Goal: Task Accomplishment & Management: Manage account settings

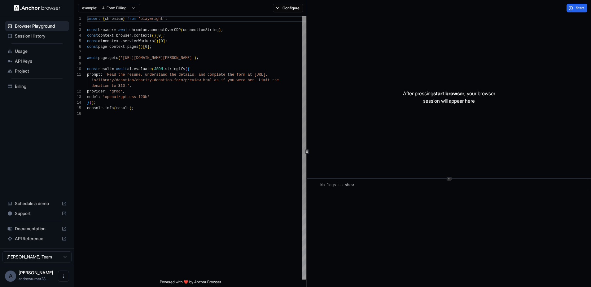
type textarea "**********"
click at [183, 124] on div "import { chromium } from 'playwright' ; const browser = await chromium . connec…" at bounding box center [196, 195] width 219 height 358
click at [47, 256] on html "Browser Playground Session History Usage API Keys Project Billing Schedule a de…" at bounding box center [295, 143] width 591 height 287
click at [33, 158] on html "Browser Playground Session History Usage API Keys Project Billing Schedule a de…" at bounding box center [295, 143] width 591 height 287
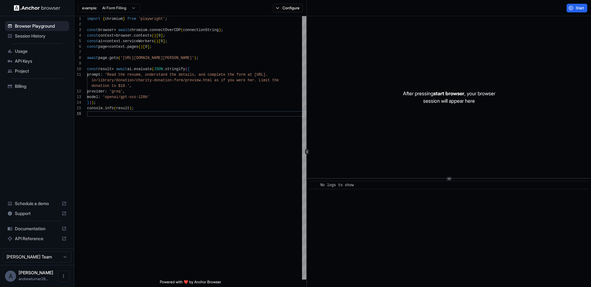
click at [42, 61] on span "API Keys" at bounding box center [41, 61] width 52 height 6
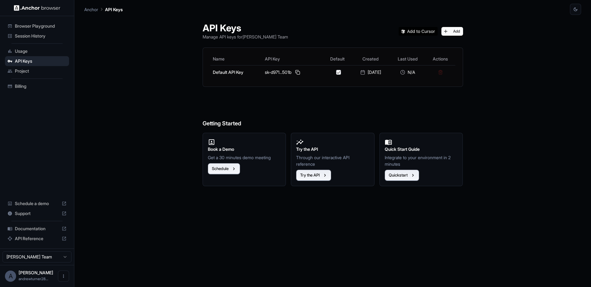
click at [164, 77] on div "API Keys Manage API keys for Andrew Turner Team Add Name API Key Default Create…" at bounding box center [332, 151] width 497 height 272
click at [45, 72] on span "Project" at bounding box center [41, 71] width 52 height 6
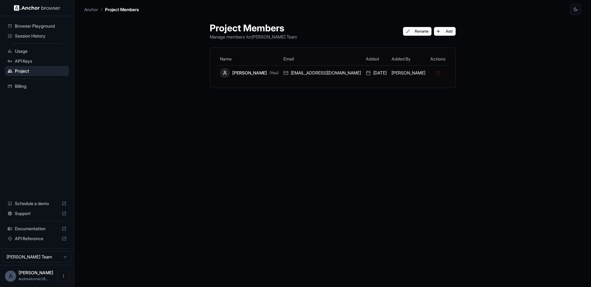
click at [45, 64] on span "API Keys" at bounding box center [41, 61] width 52 height 6
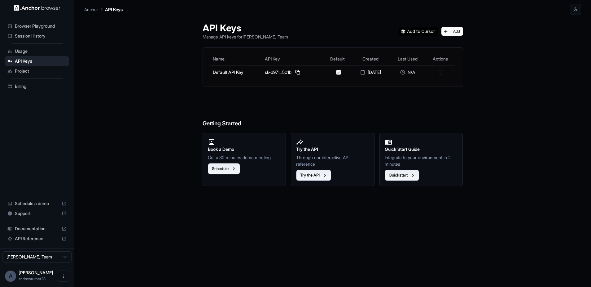
click at [161, 81] on div "API Keys Manage API keys for Andrew Turner Team Add Name API Key Default Create…" at bounding box center [332, 151] width 497 height 272
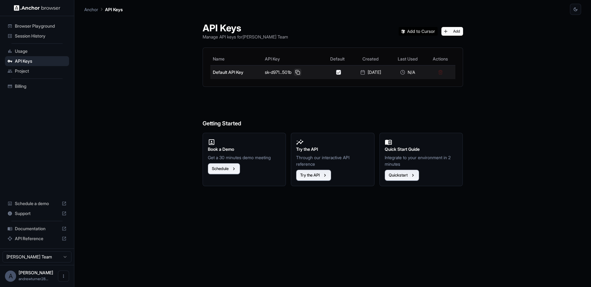
click at [294, 73] on button at bounding box center [297, 72] width 7 height 7
